Goal: Task Accomplishment & Management: Use online tool/utility

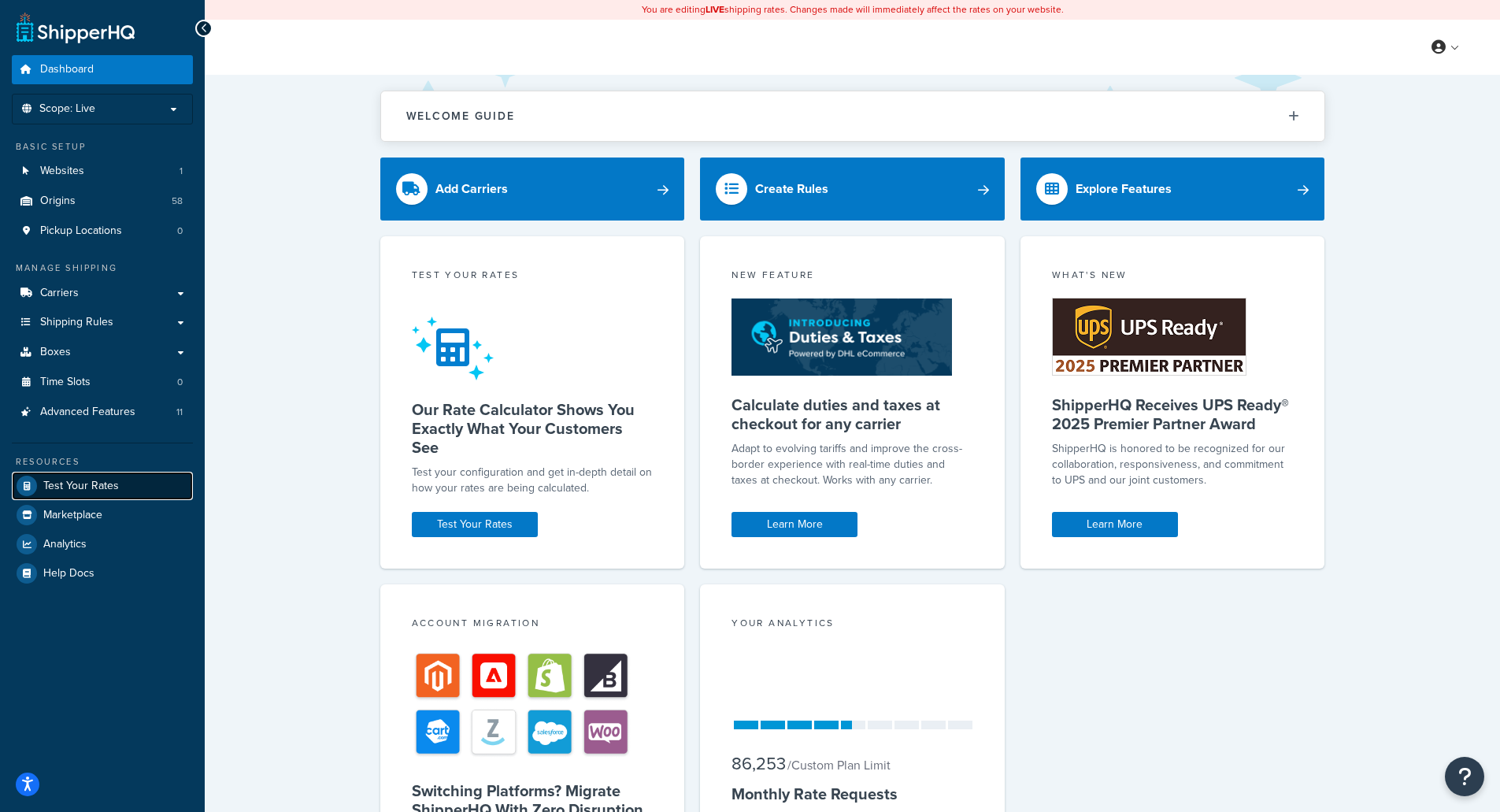
click at [91, 482] on span "Test Your Rates" at bounding box center [81, 485] width 76 height 13
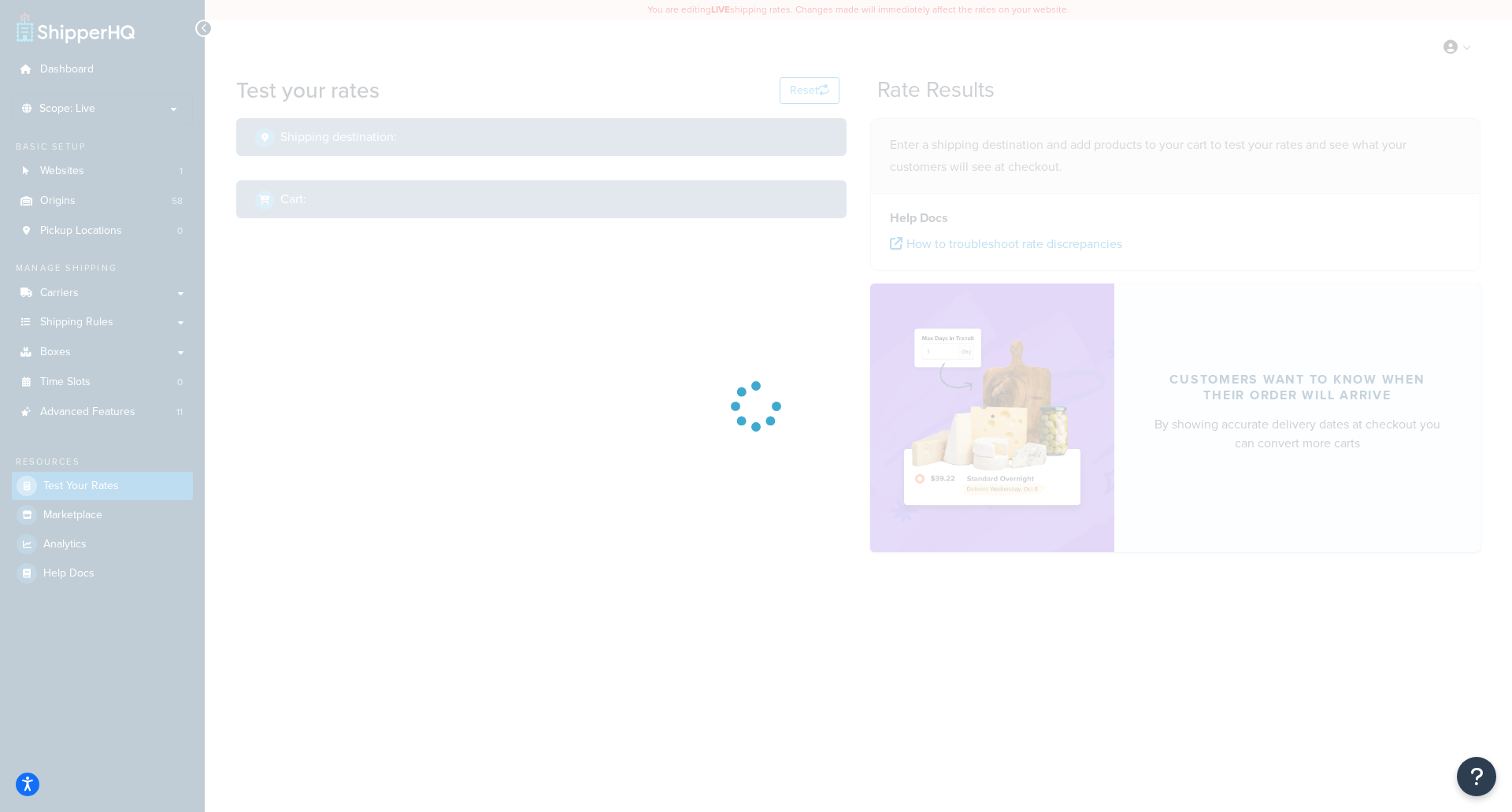
select select "[GEOGRAPHIC_DATA]"
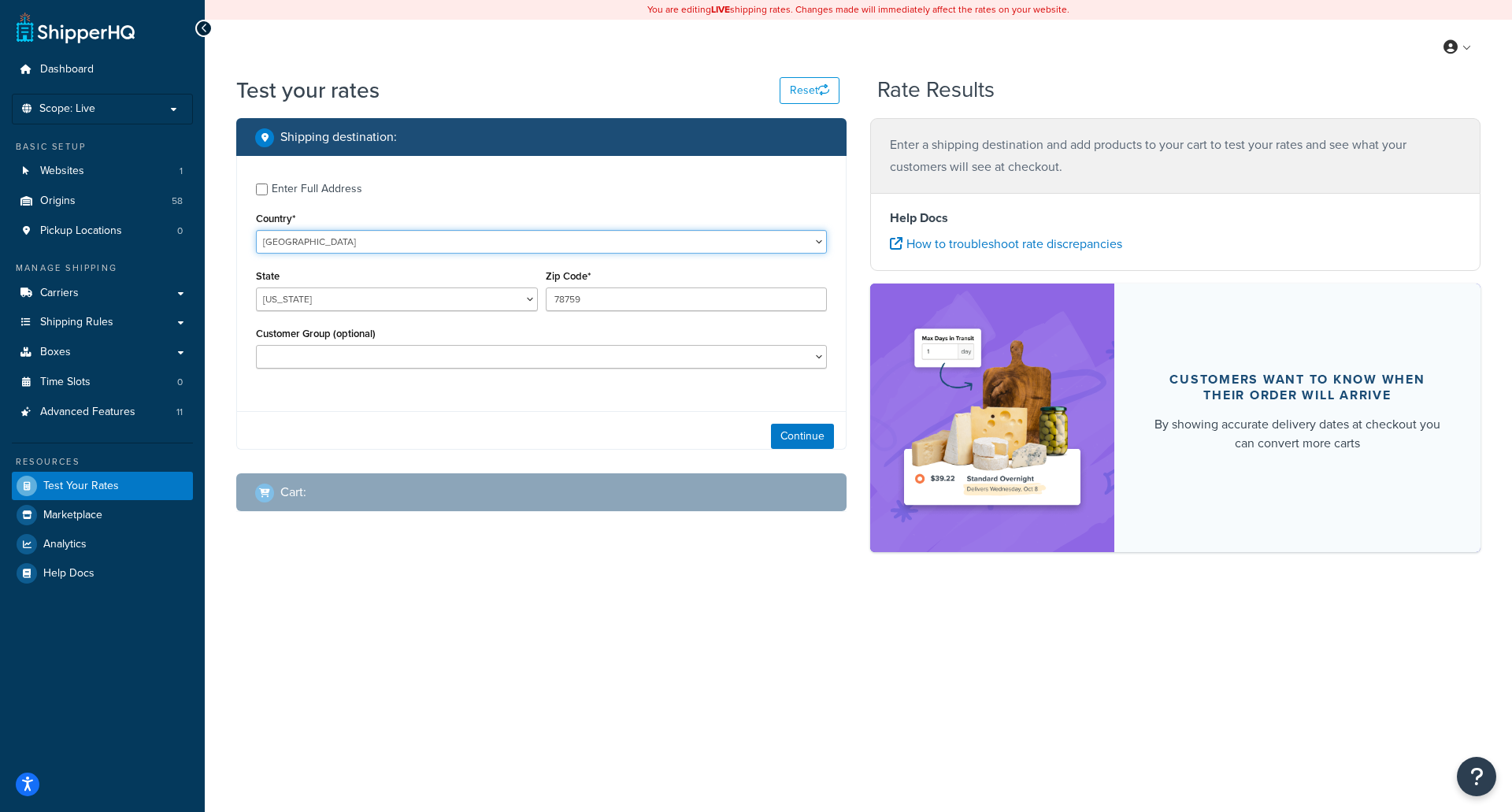
click at [381, 245] on select "[GEOGRAPHIC_DATA] [GEOGRAPHIC_DATA] [GEOGRAPHIC_DATA] [GEOGRAPHIC_DATA] [GEOGRA…" at bounding box center [541, 241] width 571 height 23
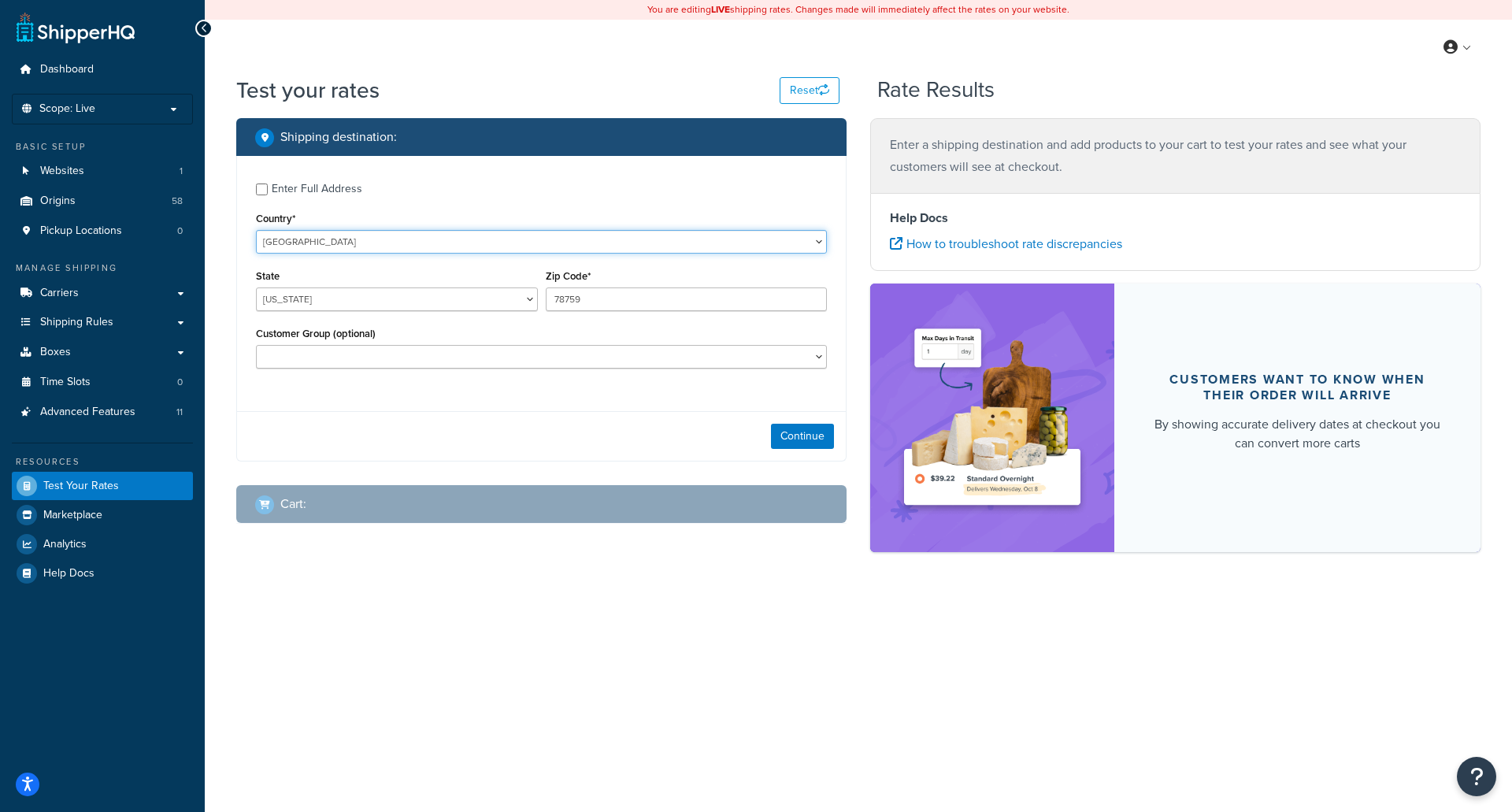
select select "CA"
click at [256, 230] on select "[GEOGRAPHIC_DATA] [GEOGRAPHIC_DATA] [GEOGRAPHIC_DATA] [GEOGRAPHIC_DATA] [GEOGRA…" at bounding box center [541, 241] width 571 height 23
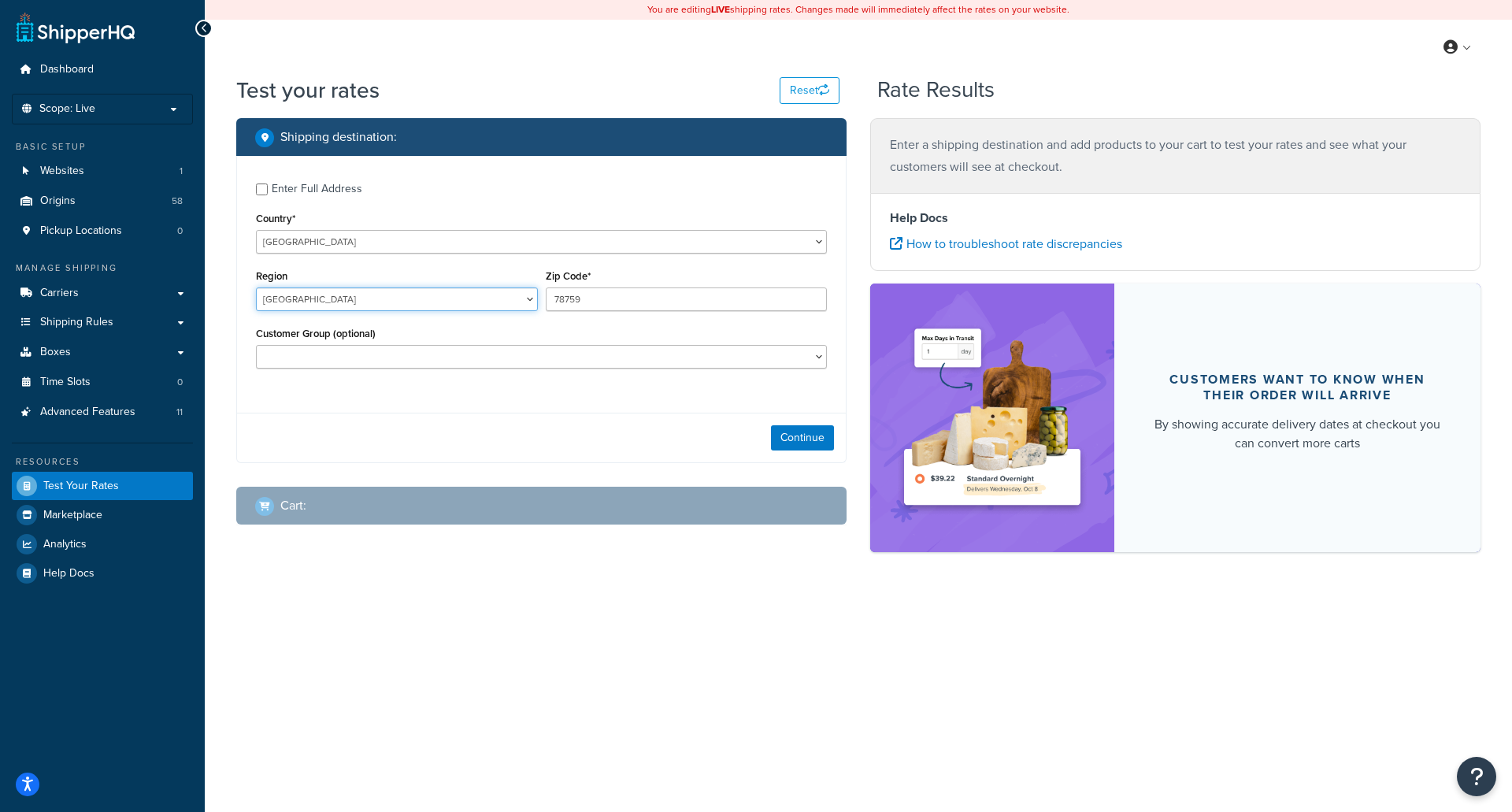
click at [326, 300] on select "[GEOGRAPHIC_DATA] [GEOGRAPHIC_DATA] [GEOGRAPHIC_DATA] [GEOGRAPHIC_DATA] [GEOGRA…" at bounding box center [396, 299] width 282 height 23
select select "ON"
click at [256, 288] on select "[GEOGRAPHIC_DATA] [GEOGRAPHIC_DATA] [GEOGRAPHIC_DATA] [GEOGRAPHIC_DATA] [GEOGRA…" at bounding box center [396, 299] width 282 height 23
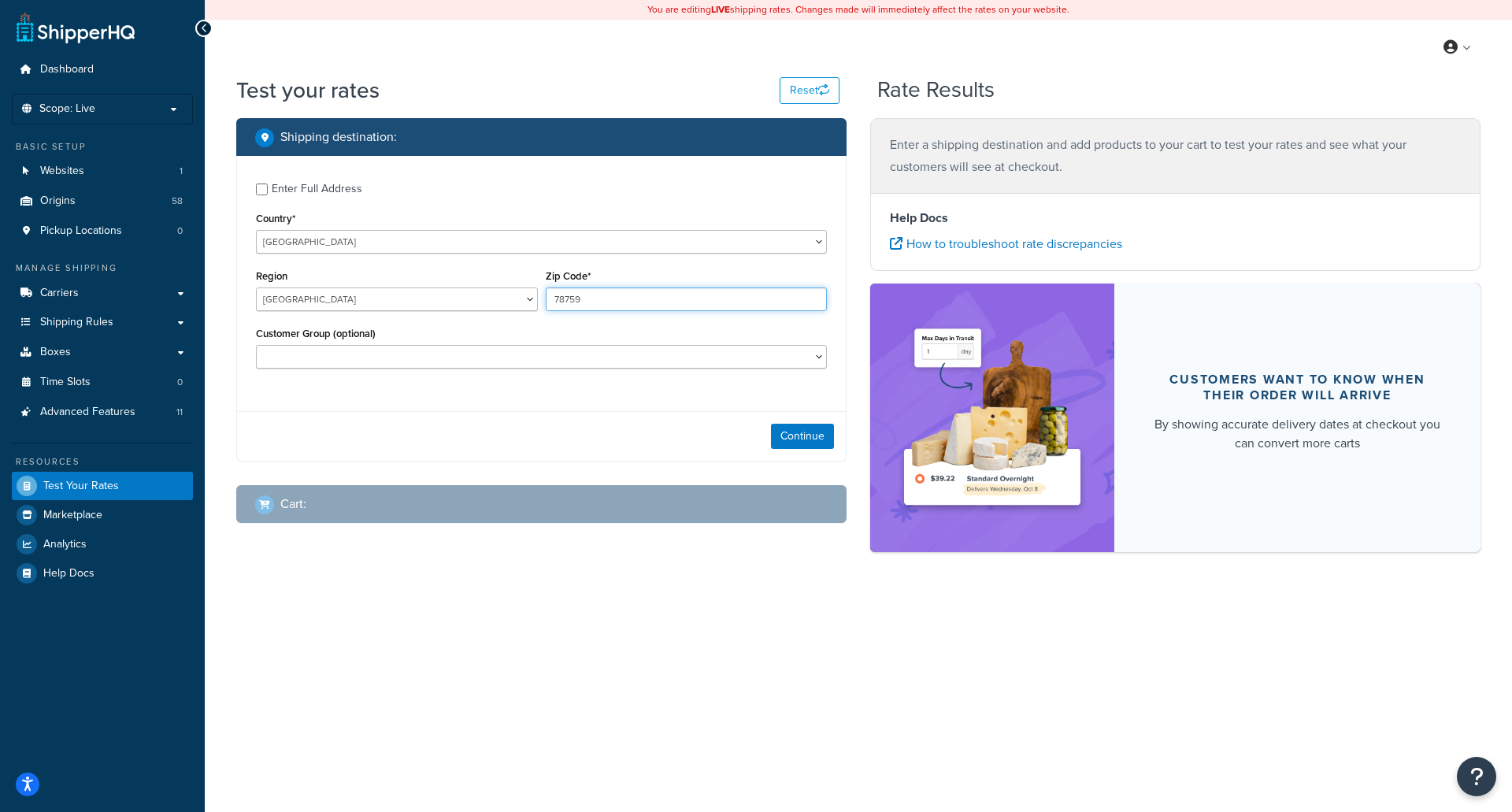
click at [596, 299] on input "78759" at bounding box center [687, 299] width 282 height 23
type input "7"
type input "L9T 4C8"
click at [262, 189] on input "Enter Full Address" at bounding box center [262, 190] width 12 height 12
checkbox input "true"
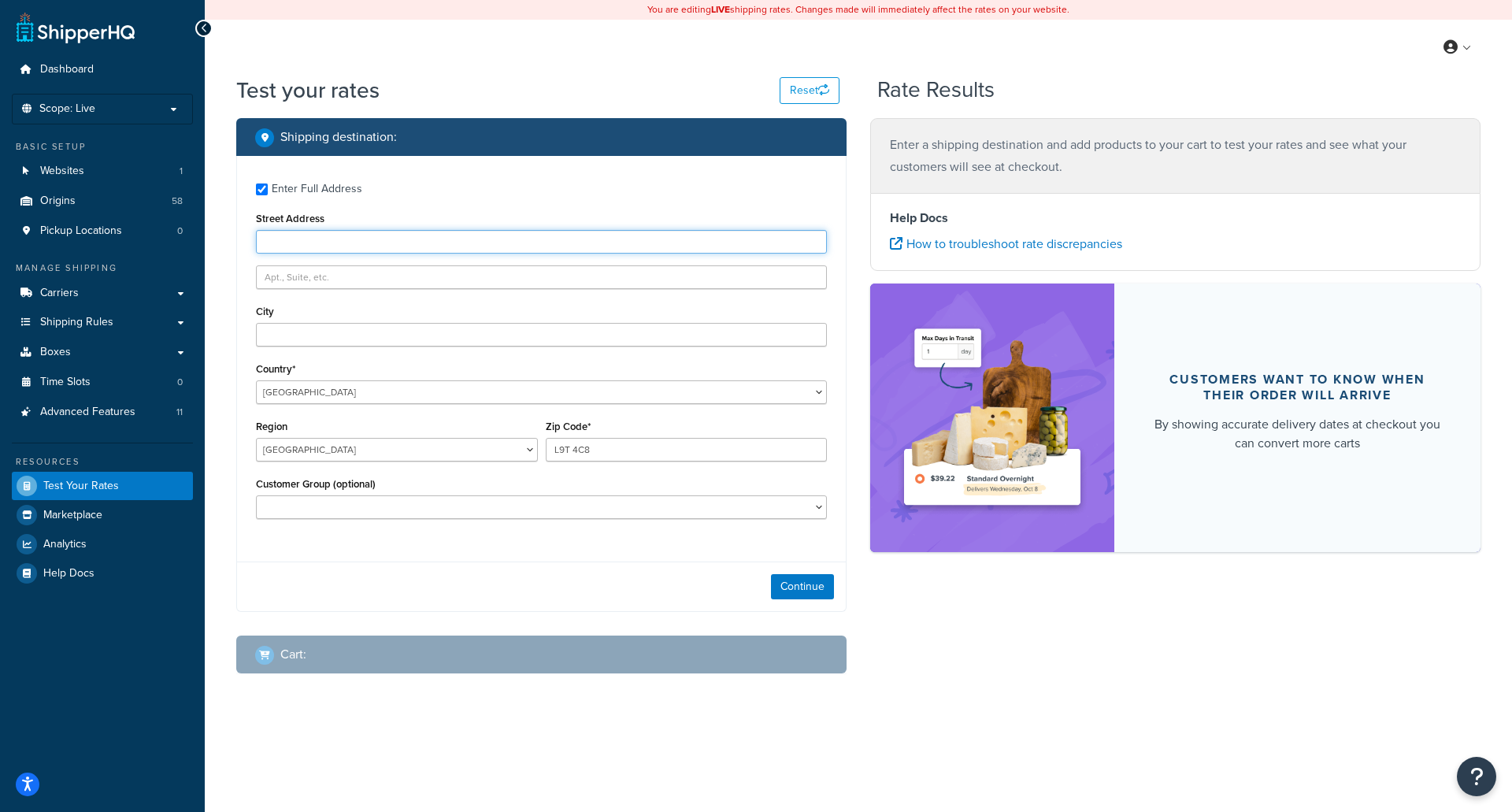
click at [351, 241] on input "Street Address" at bounding box center [541, 241] width 571 height 23
type input "[STREET_ADDRESS]"
type input "[PERSON_NAME]"
click at [789, 588] on button "Continue" at bounding box center [803, 586] width 63 height 25
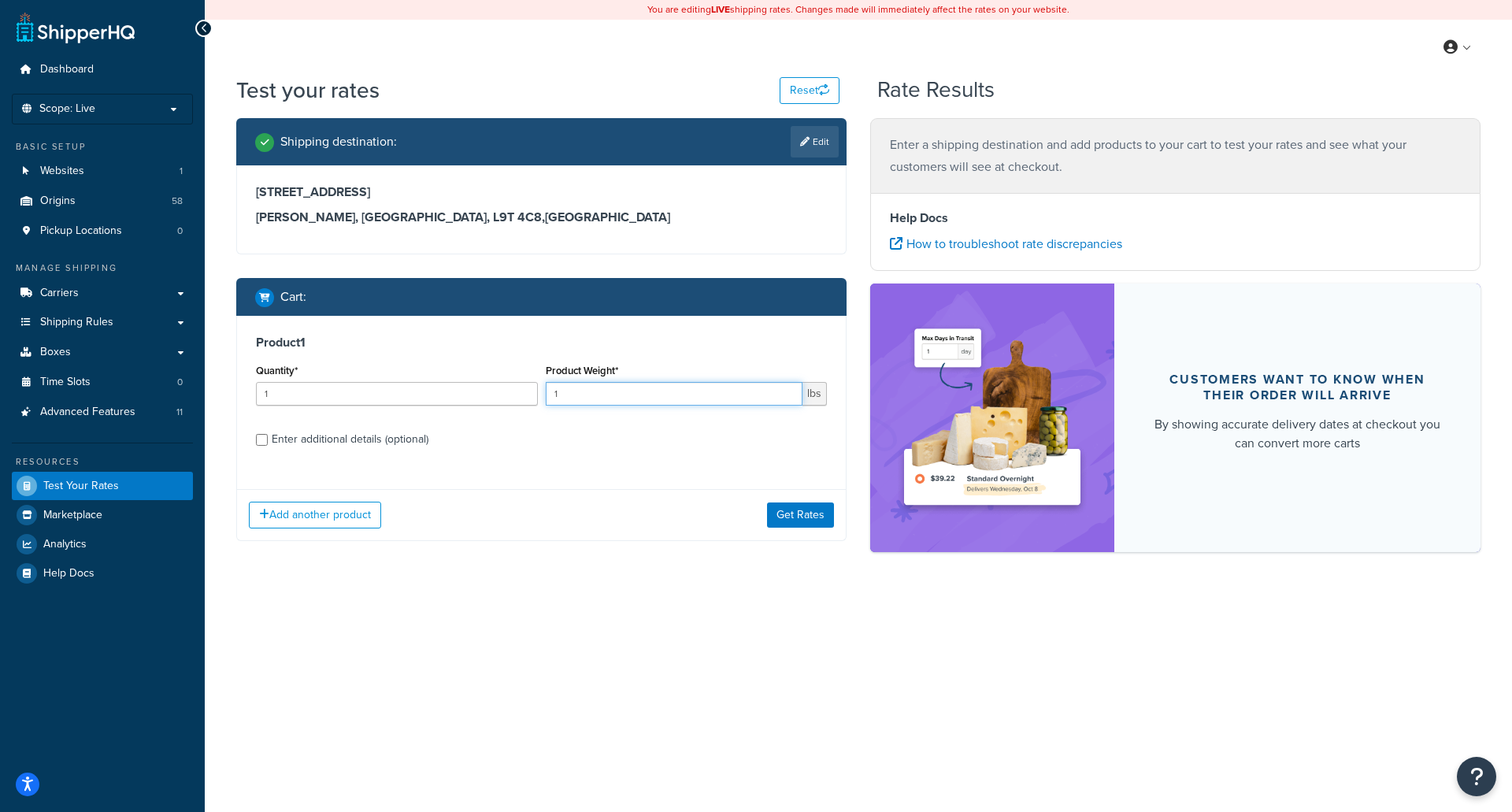
click at [590, 389] on input "1" at bounding box center [675, 393] width 257 height 23
type input "114"
click at [262, 441] on input "Enter additional details (optional)" at bounding box center [262, 440] width 12 height 12
checkbox input "true"
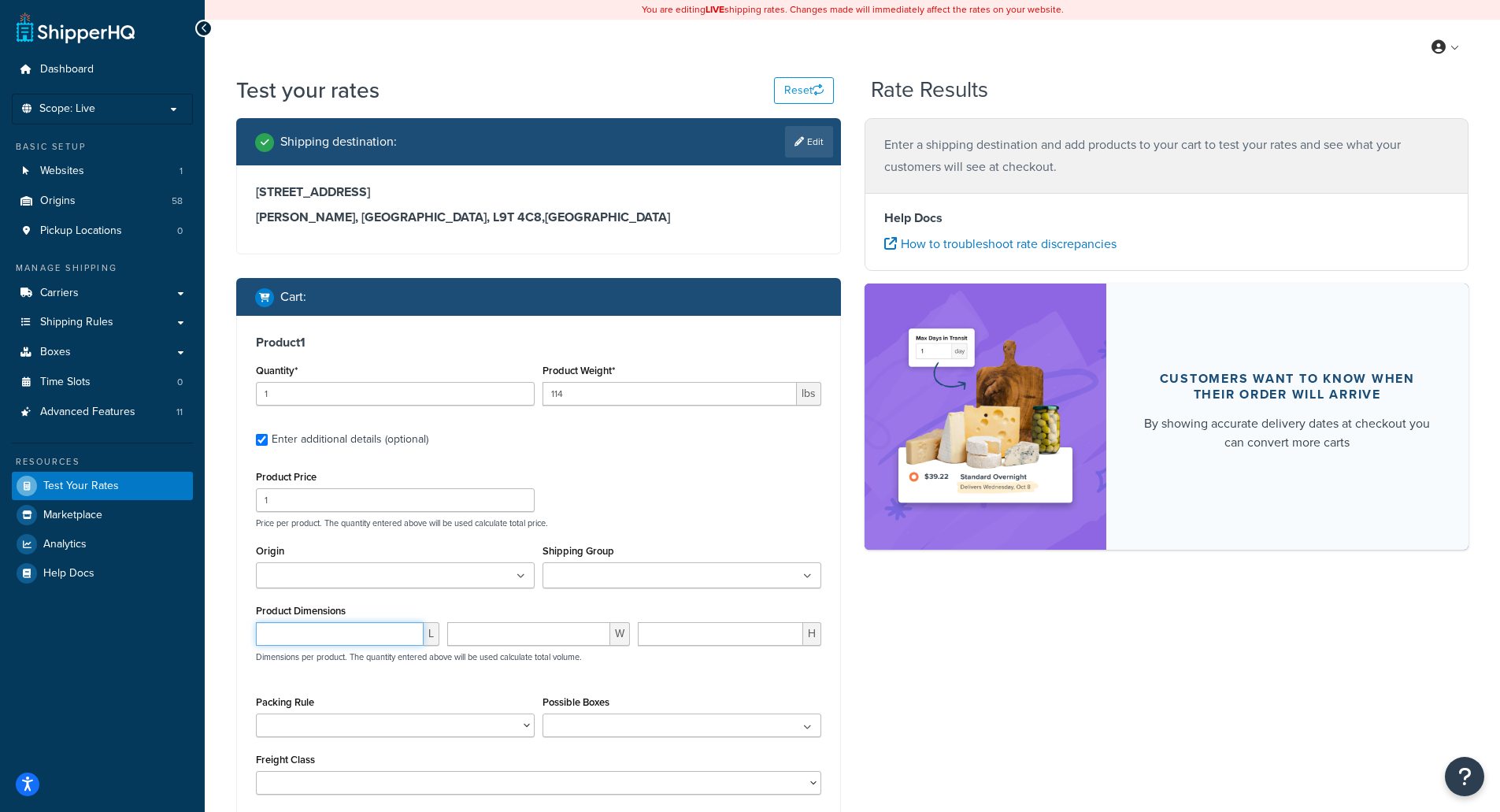
click at [312, 643] on input "number" at bounding box center [339, 633] width 168 height 23
type input "73"
type input "26"
type input "5"
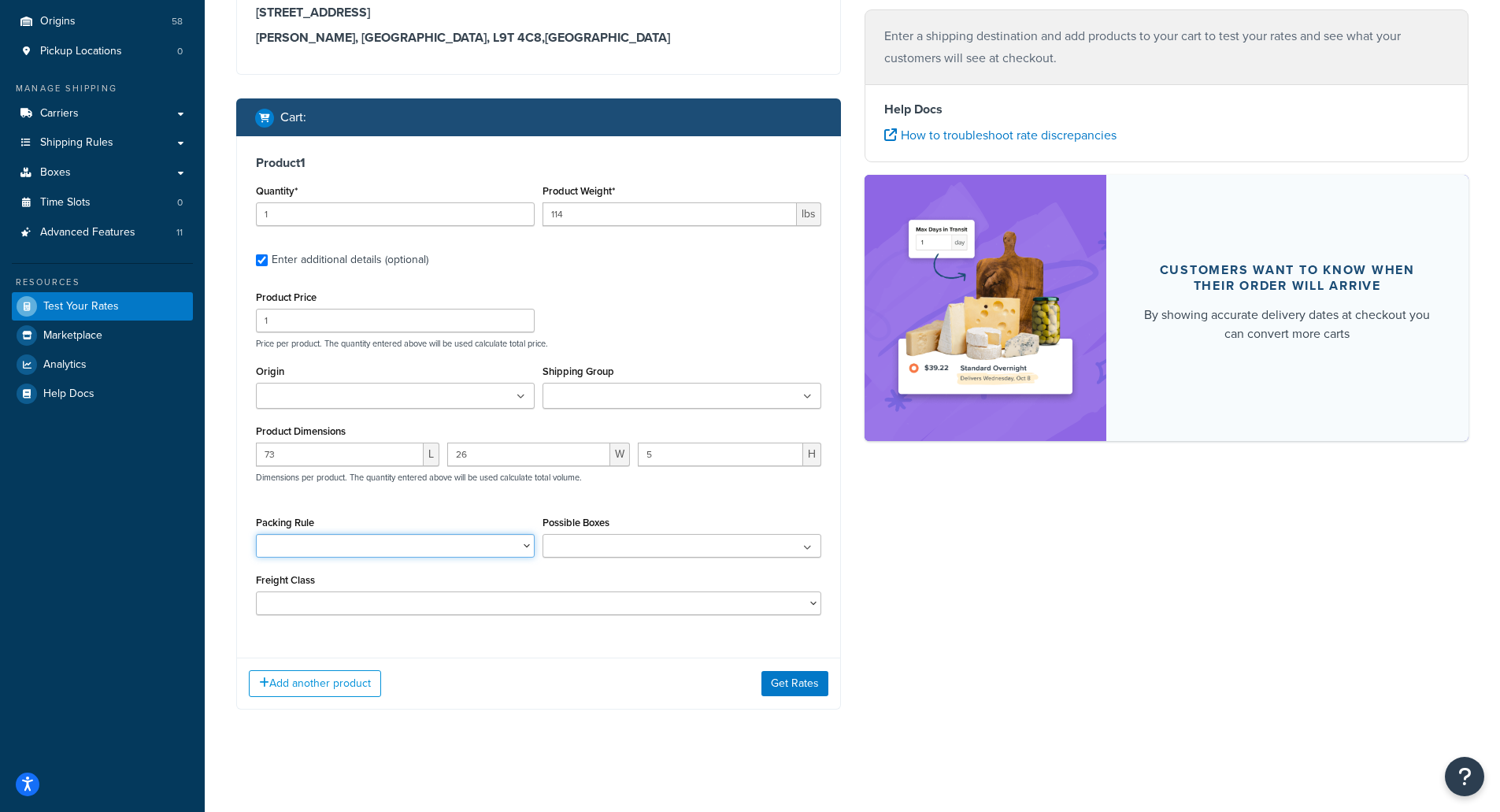
scroll to position [182, 0]
click at [777, 679] on button "Get Rates" at bounding box center [795, 683] width 67 height 25
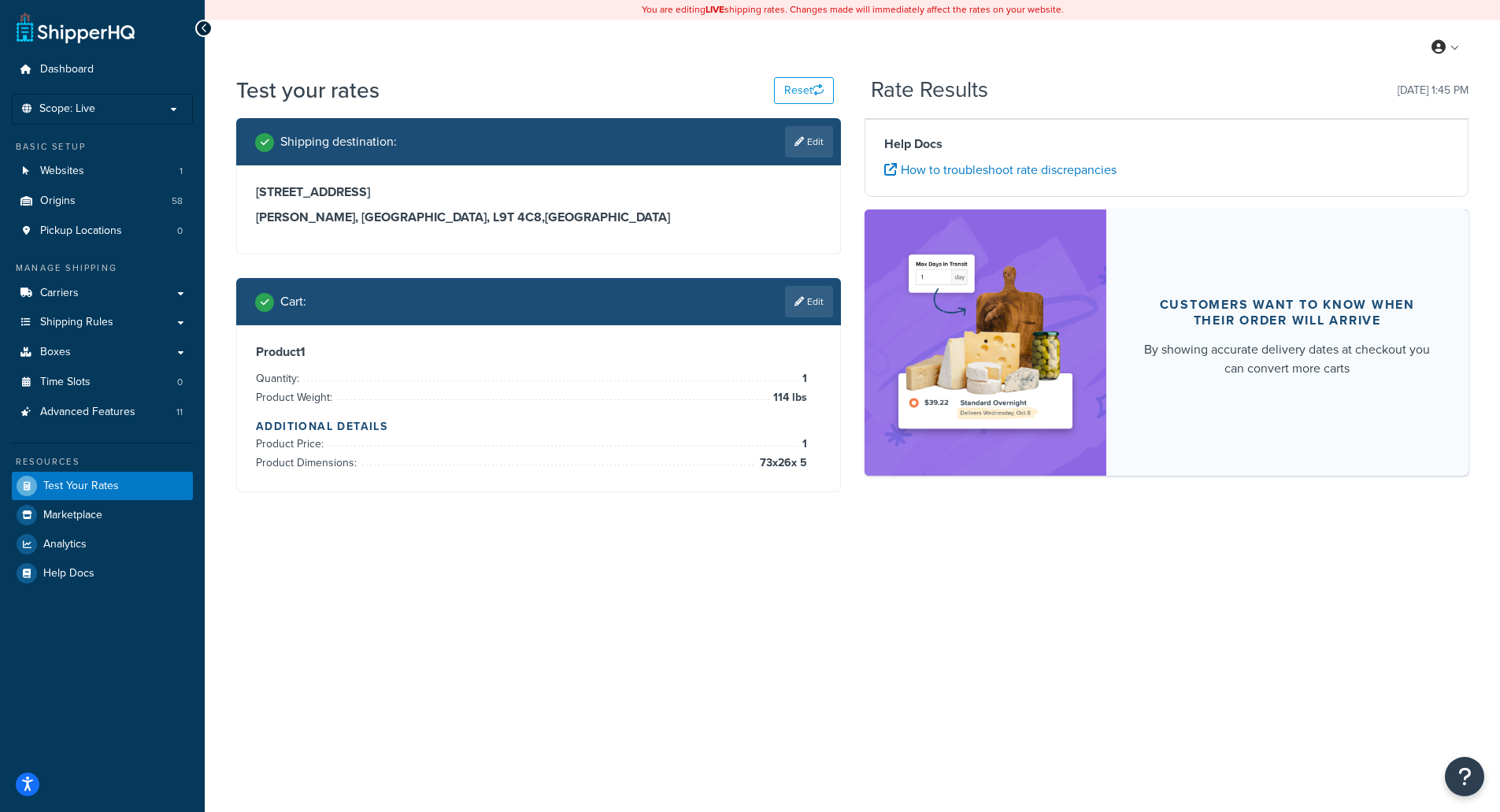
scroll to position [0, 0]
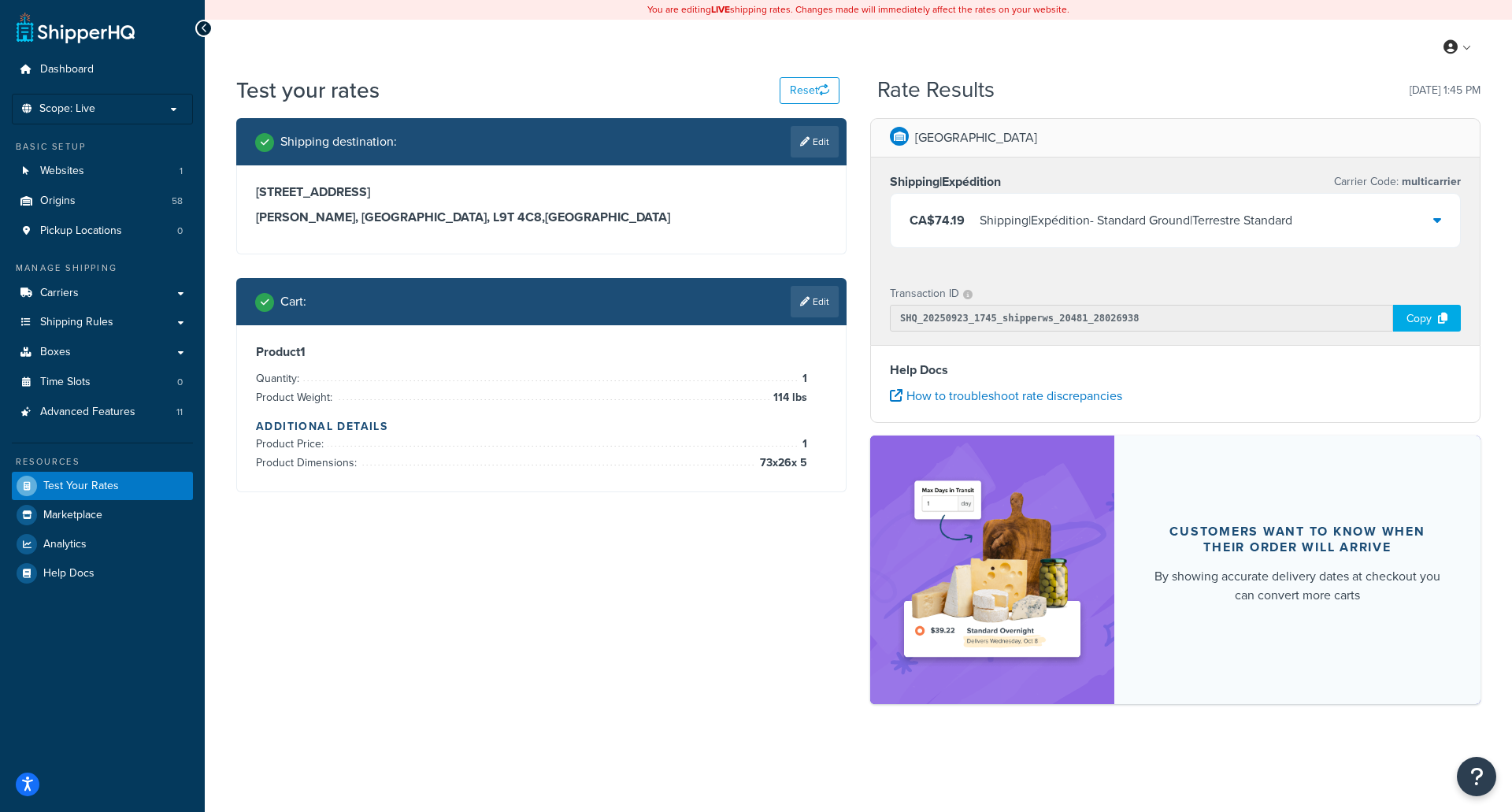
click at [1440, 218] on icon at bounding box center [1436, 219] width 8 height 12
